Goal: Task Accomplishment & Management: Use online tool/utility

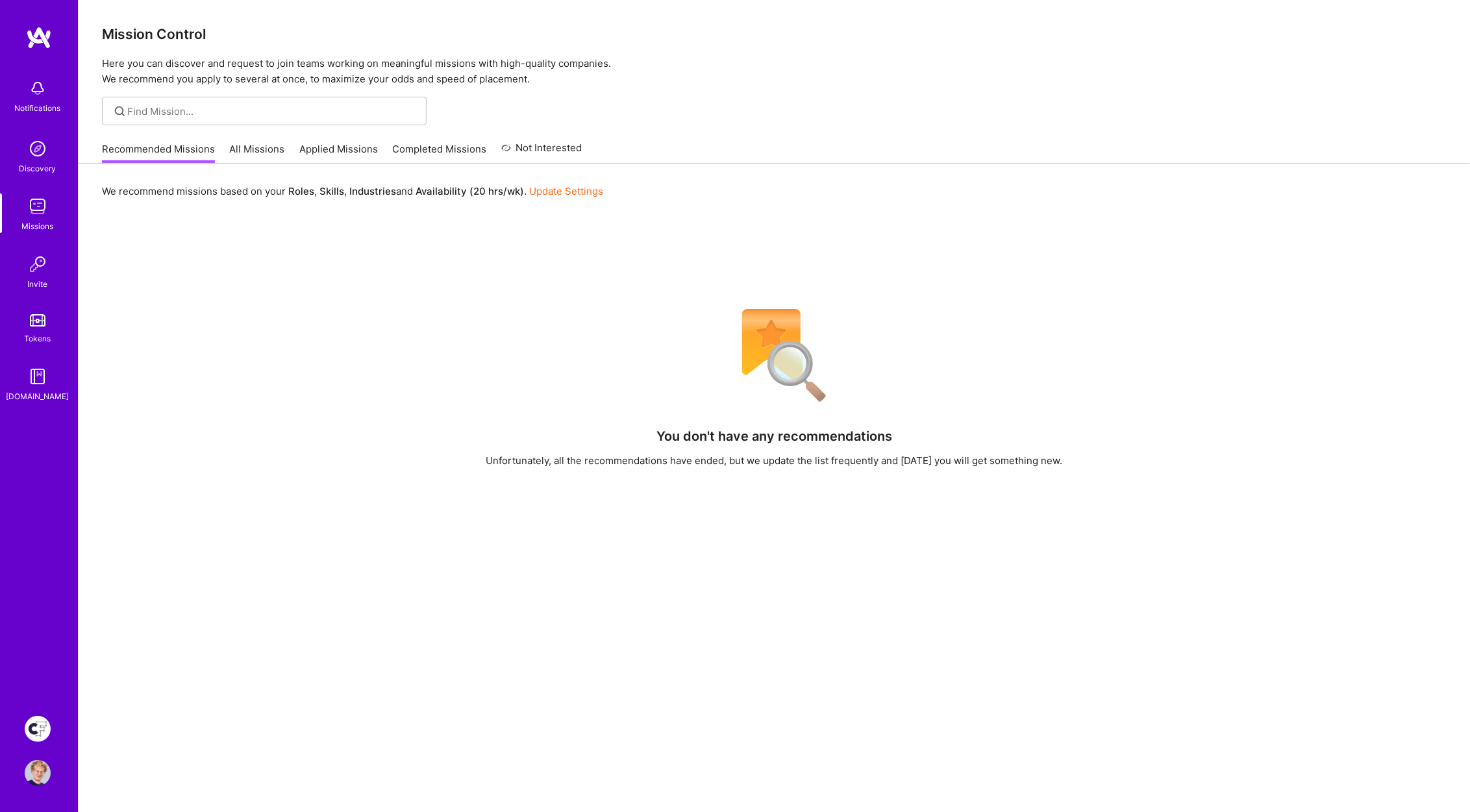
click at [46, 725] on img at bounding box center [38, 729] width 26 height 26
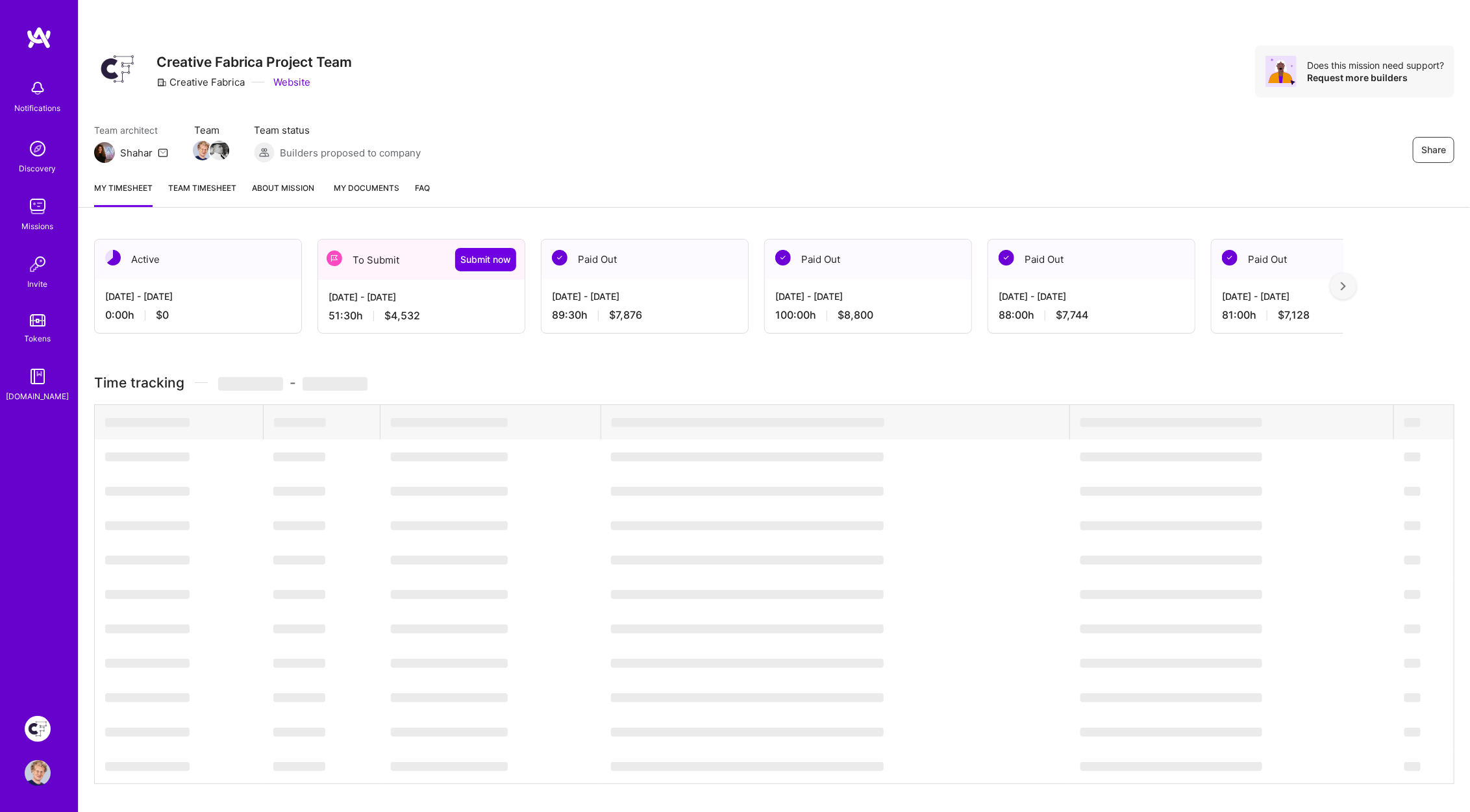
click at [37, 726] on img at bounding box center [38, 729] width 26 height 26
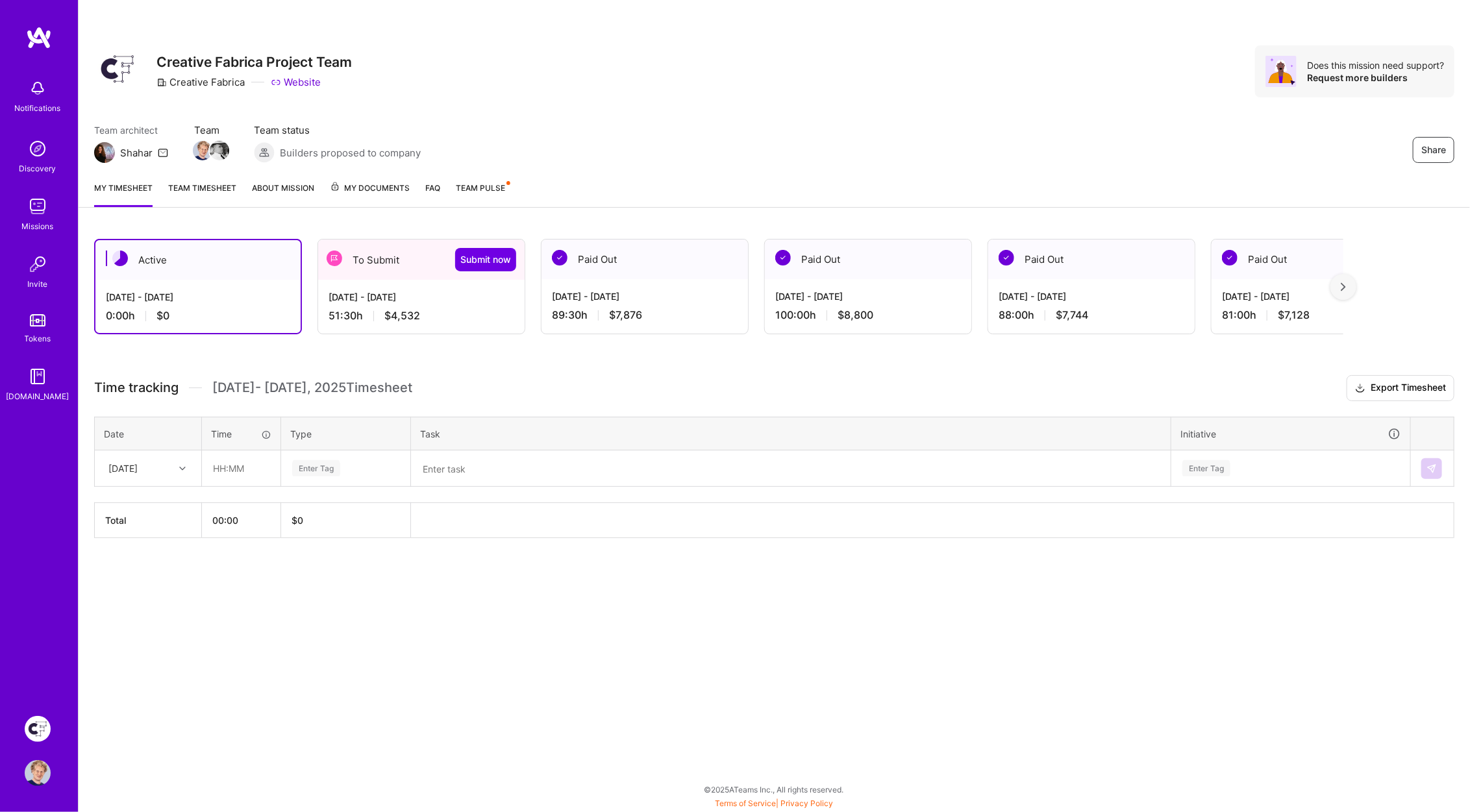
click at [380, 290] on div "[DATE] - [DATE]" at bounding box center [421, 296] width 185 height 13
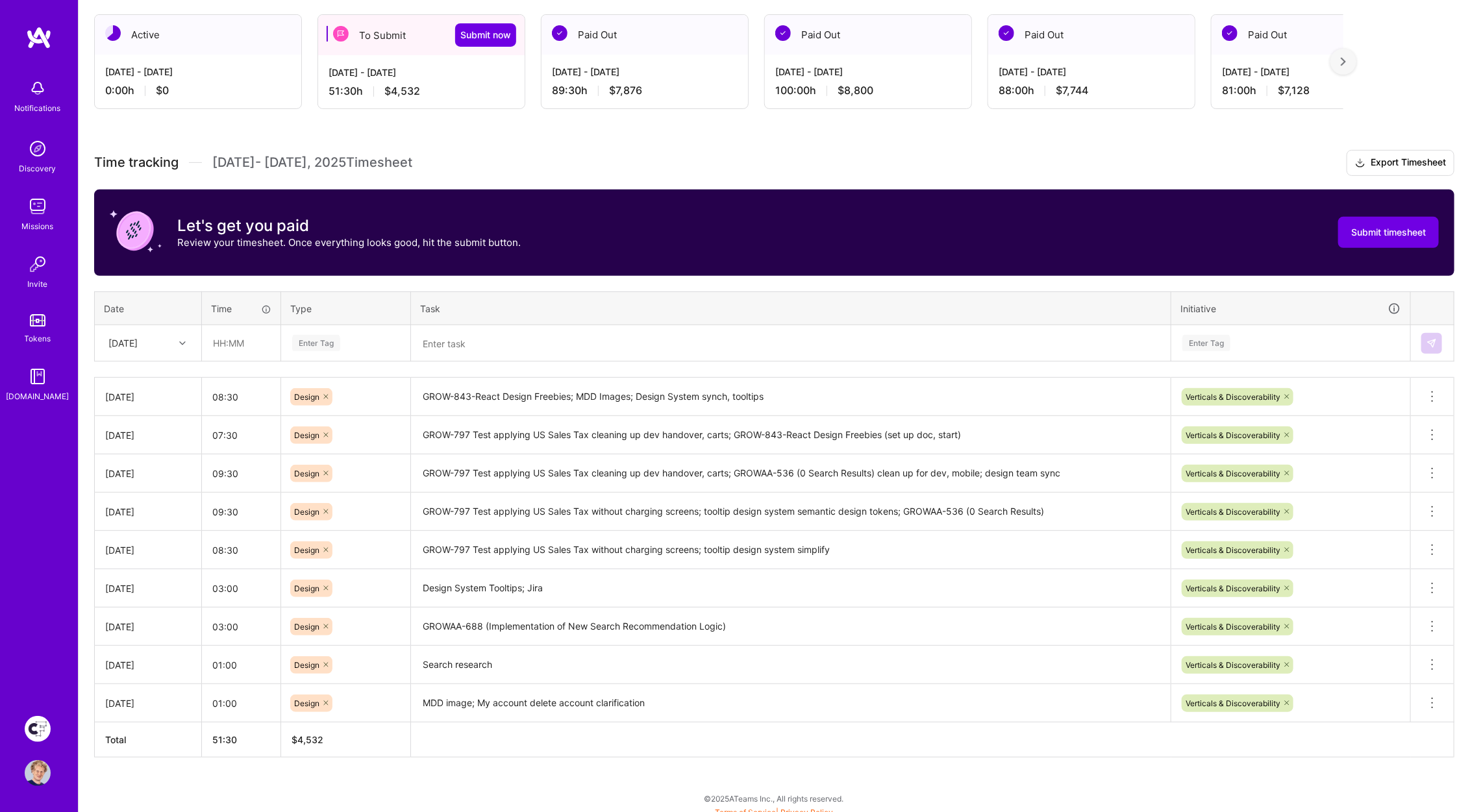
scroll to position [228, 0]
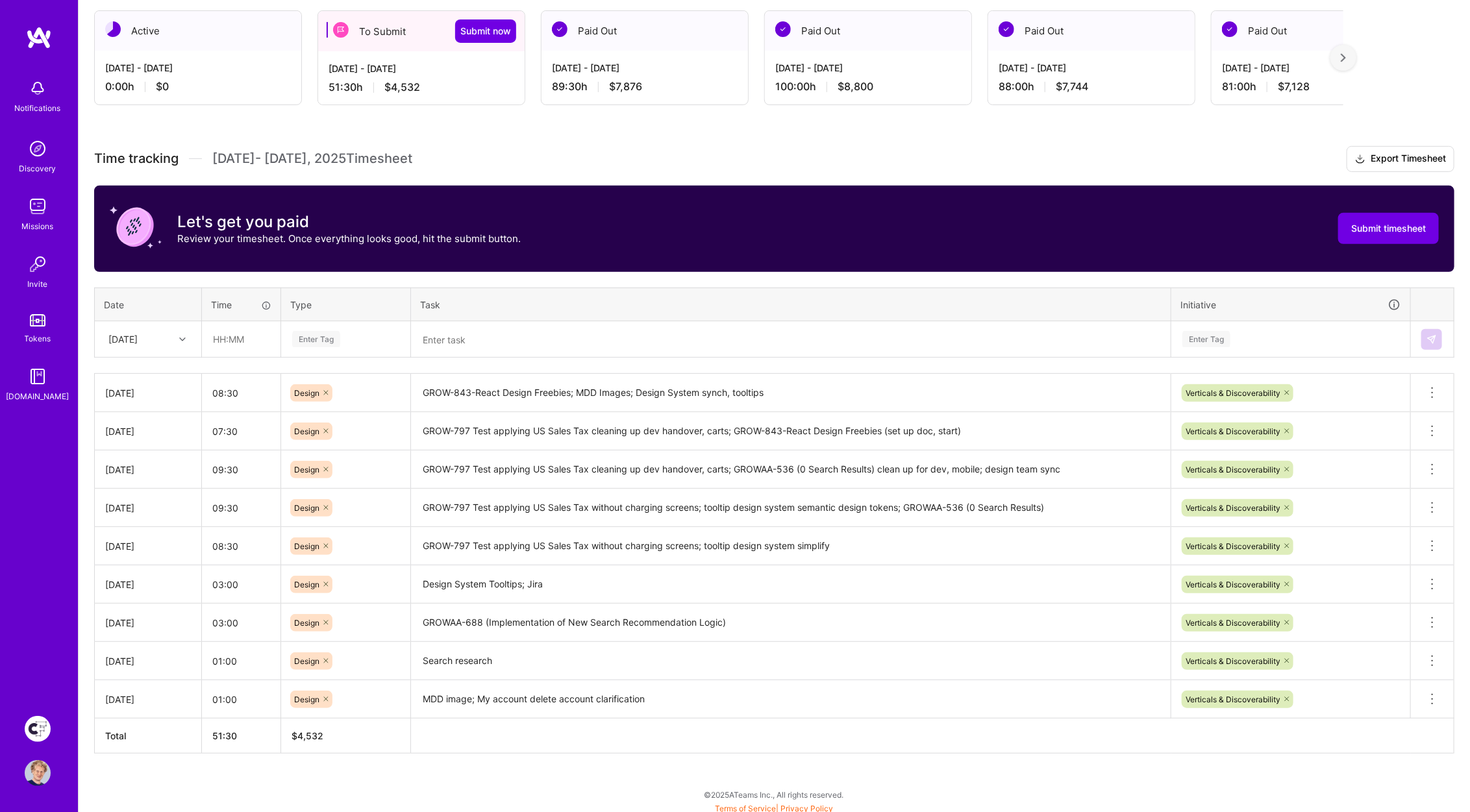
click at [670, 149] on h3 "Time tracking [DATE] - [DATE] Timesheet Export Timesheet" at bounding box center [774, 158] width 1361 height 26
click at [1363, 232] on span "Submit timesheet" at bounding box center [1389, 228] width 74 height 13
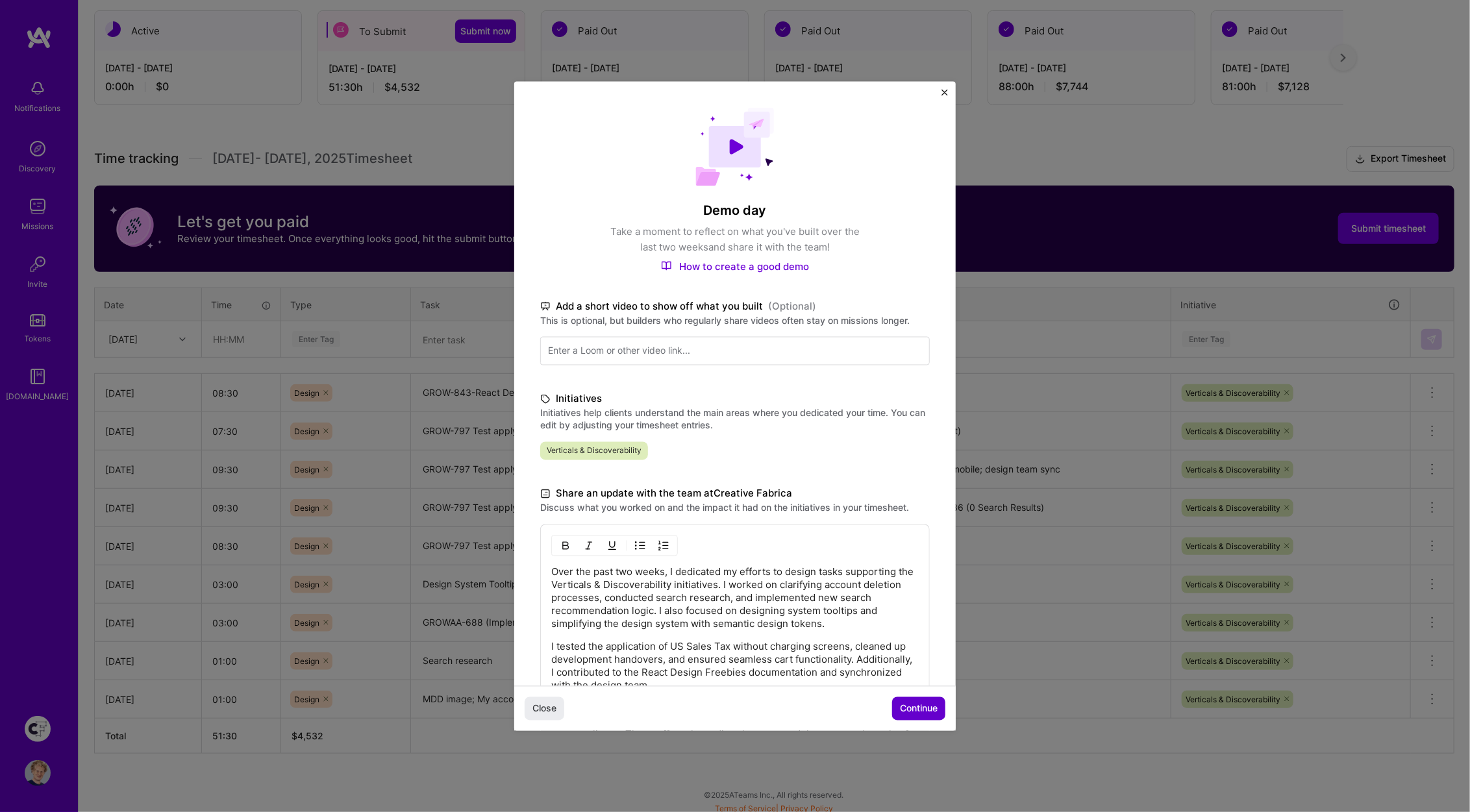
click at [918, 711] on span "Continue" at bounding box center [919, 709] width 38 height 13
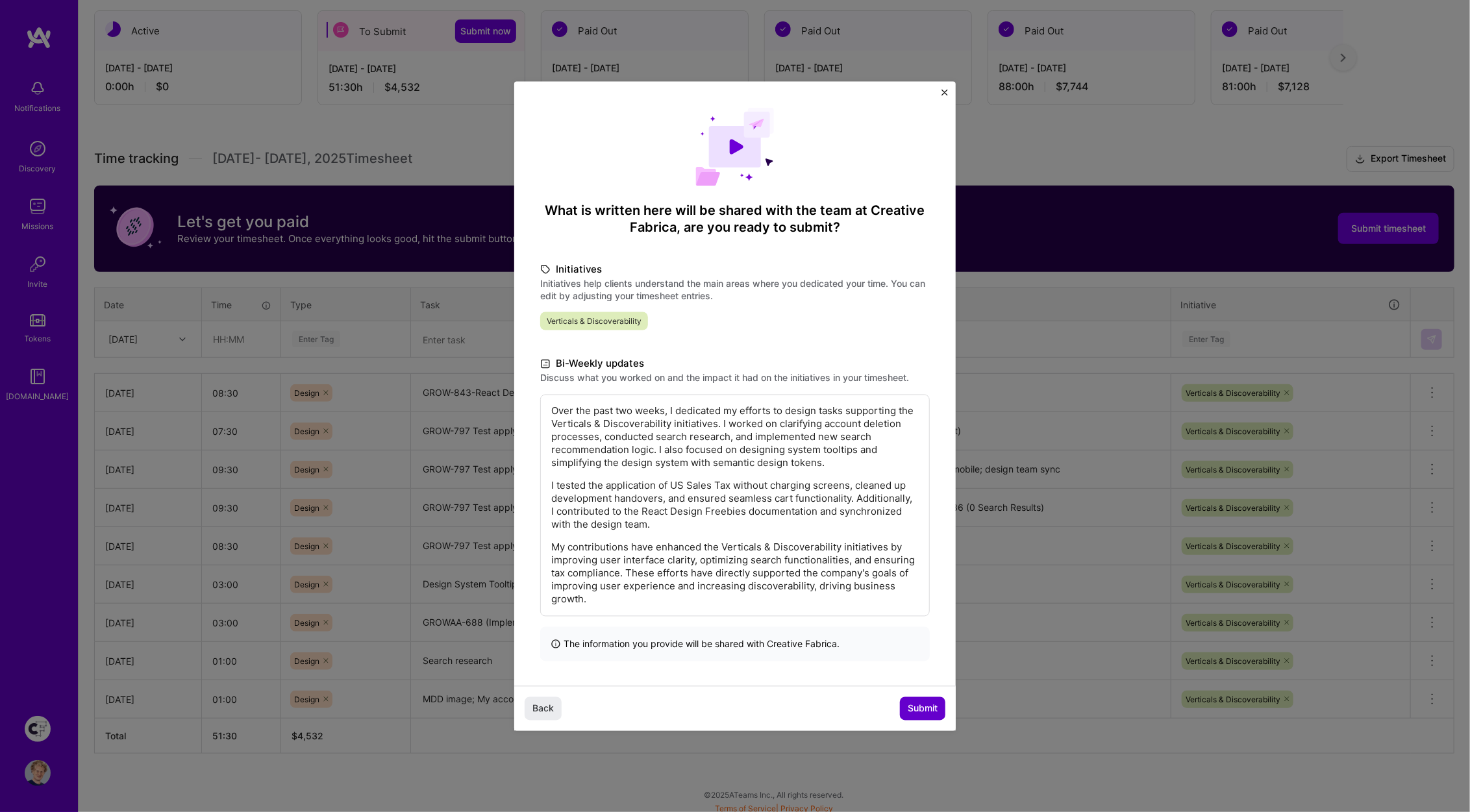
click at [921, 706] on span "Submit" at bounding box center [922, 709] width 30 height 13
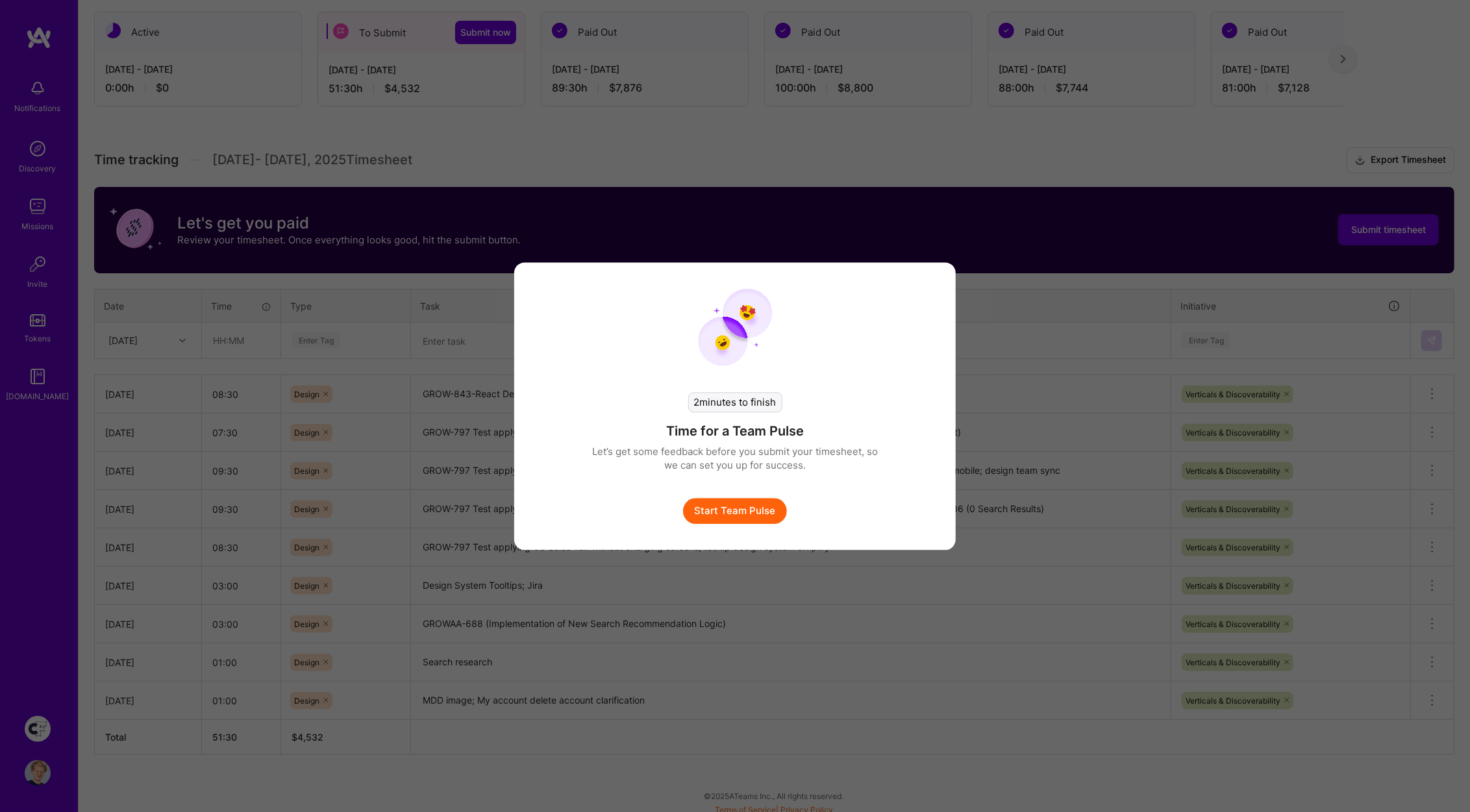
scroll to position [222, 0]
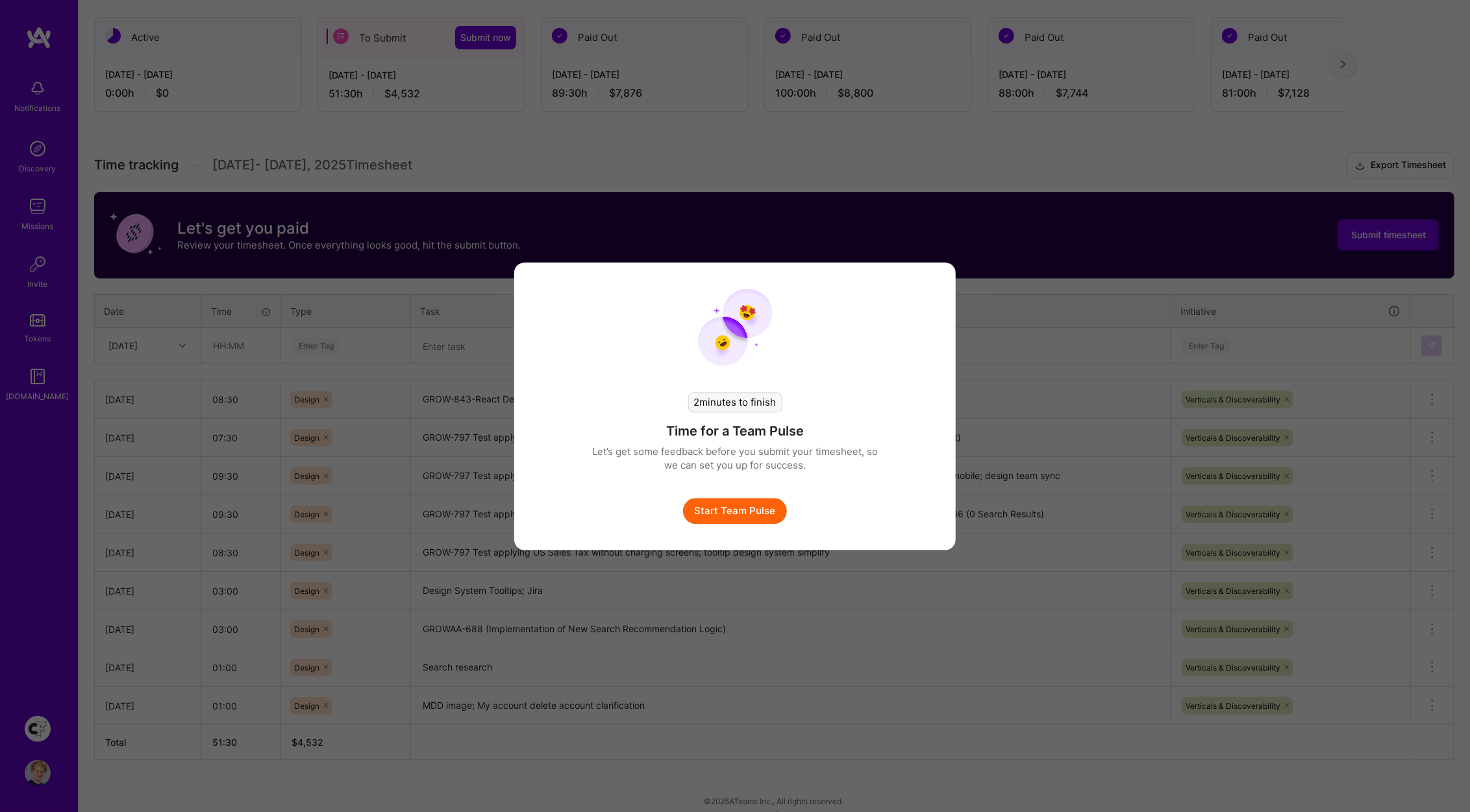
click at [737, 517] on button "Start Team Pulse" at bounding box center [735, 510] width 104 height 26
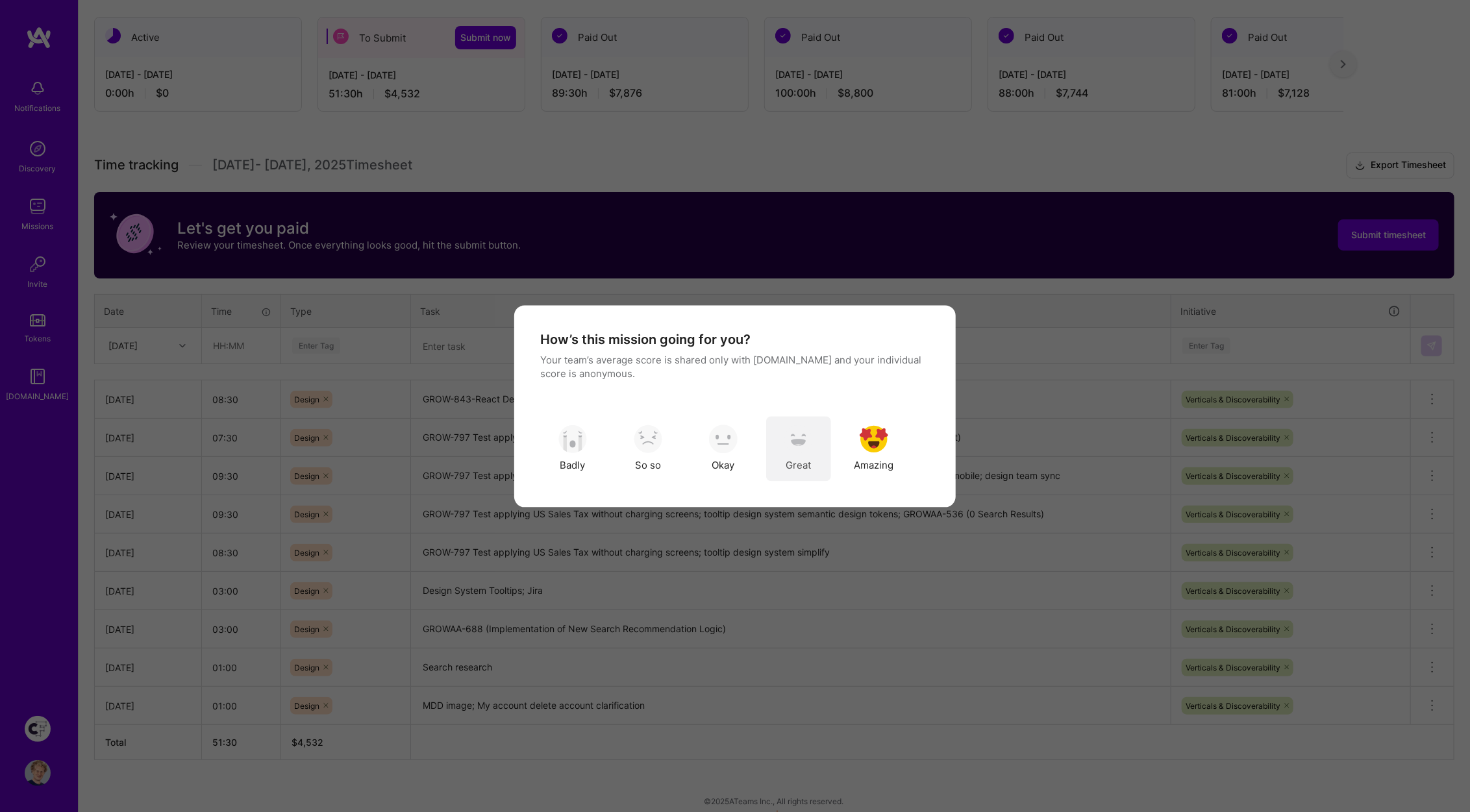
click at [815, 434] on div "Great" at bounding box center [799, 449] width 65 height 65
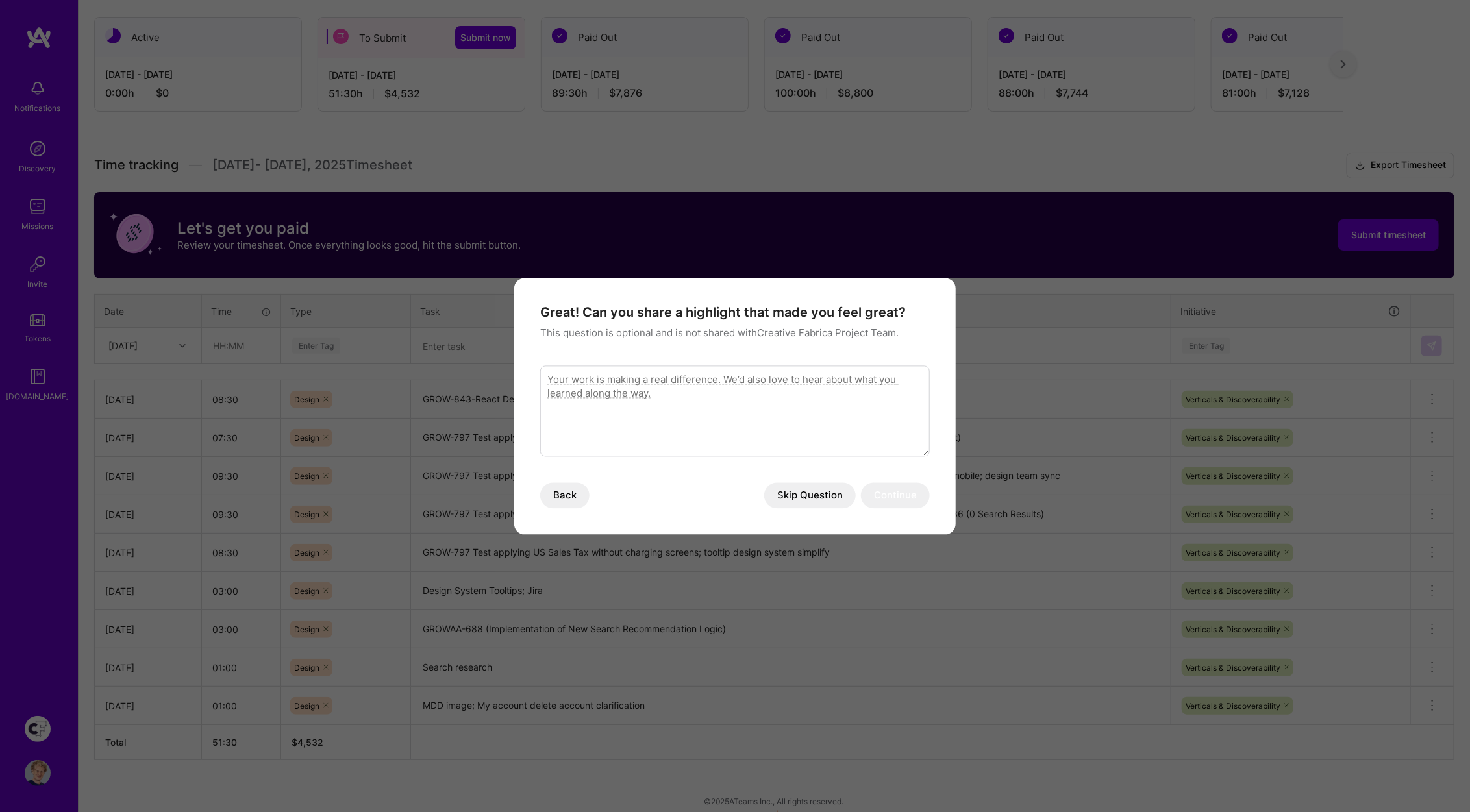
click at [692, 405] on textarea "modal" at bounding box center [735, 411] width 389 height 91
click at [803, 500] on button "Skip Question" at bounding box center [810, 495] width 91 height 26
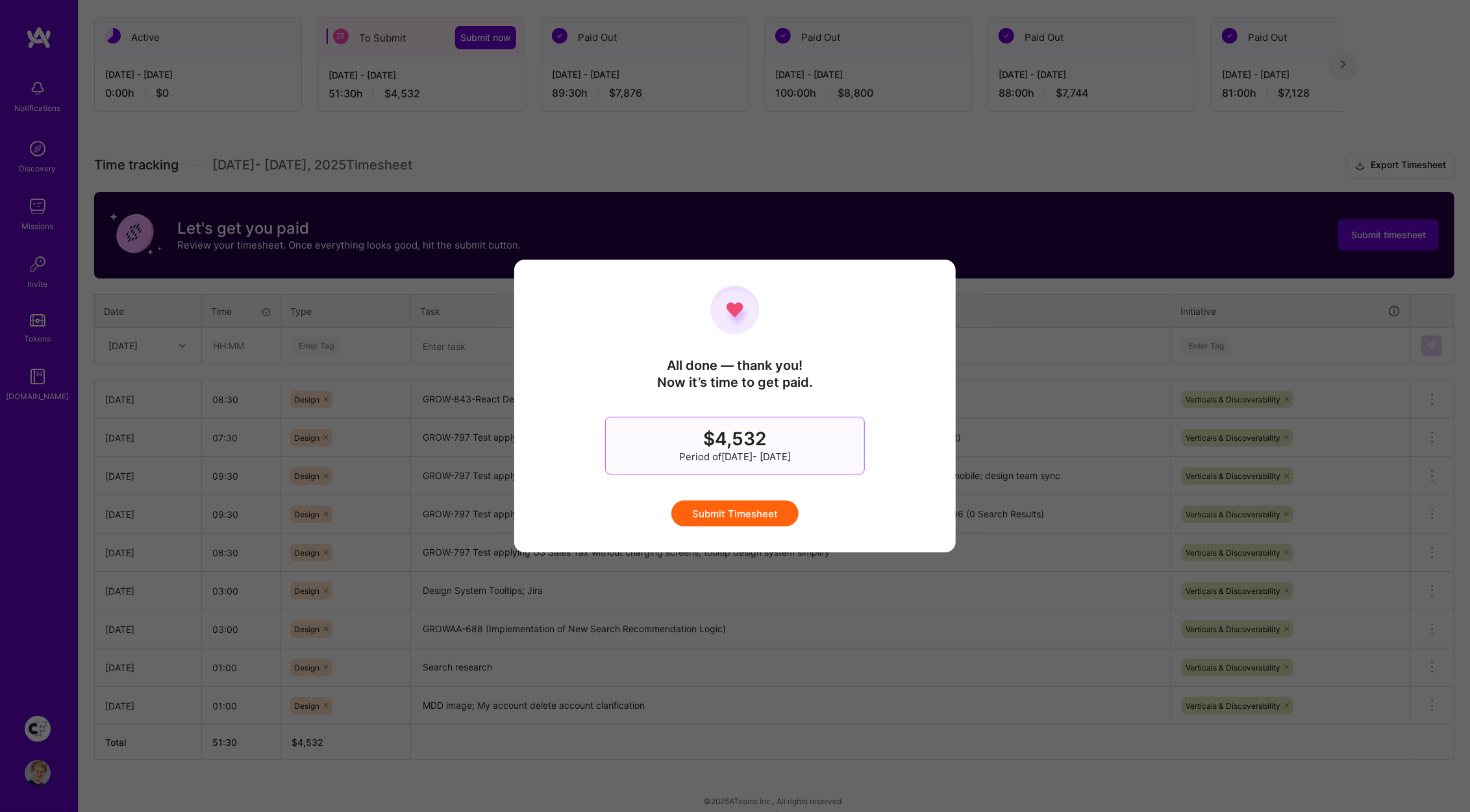
click at [739, 510] on button "Submit Timesheet" at bounding box center [735, 513] width 127 height 26
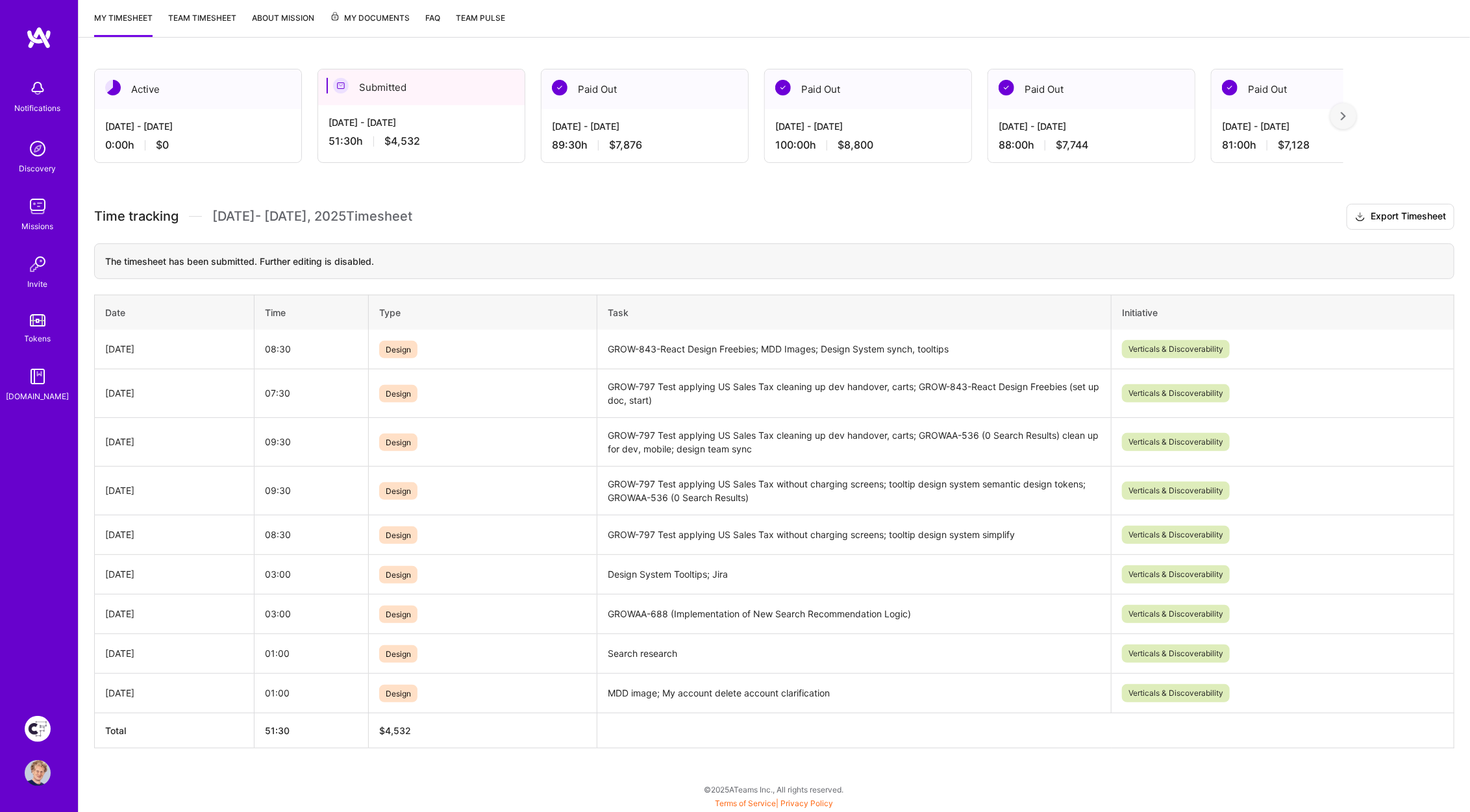
scroll to position [166, 0]
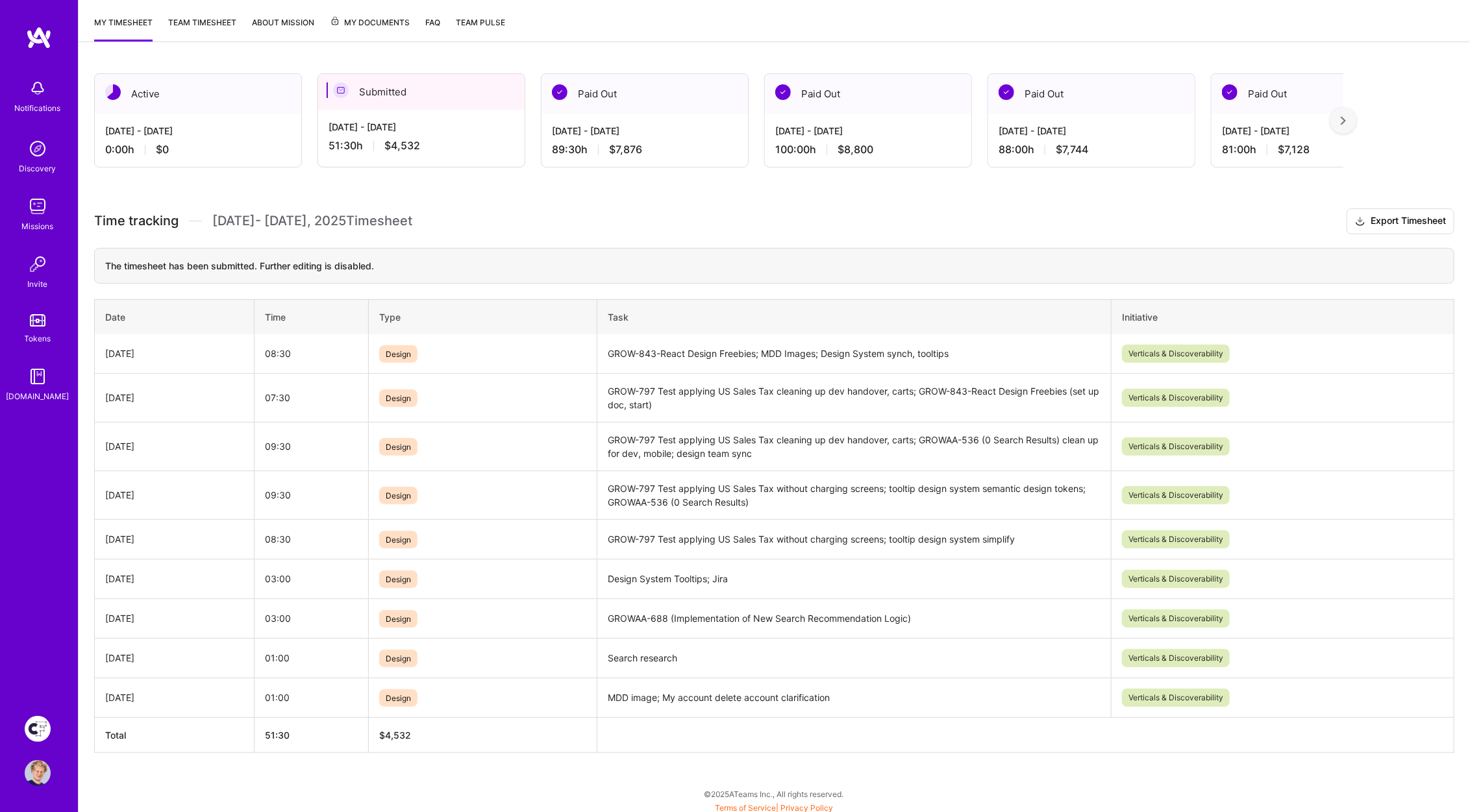
drag, startPoint x: 417, startPoint y: 150, endPoint x: 406, endPoint y: 152, distance: 11.2
click at [415, 150] on span "$4,532" at bounding box center [402, 145] width 36 height 13
drag, startPoint x: 418, startPoint y: 149, endPoint x: 446, endPoint y: 158, distance: 29.4
click at [387, 150] on div "51:30 h $4,532" at bounding box center [421, 145] width 185 height 13
copy span "$4,532"
